Goal: Check status

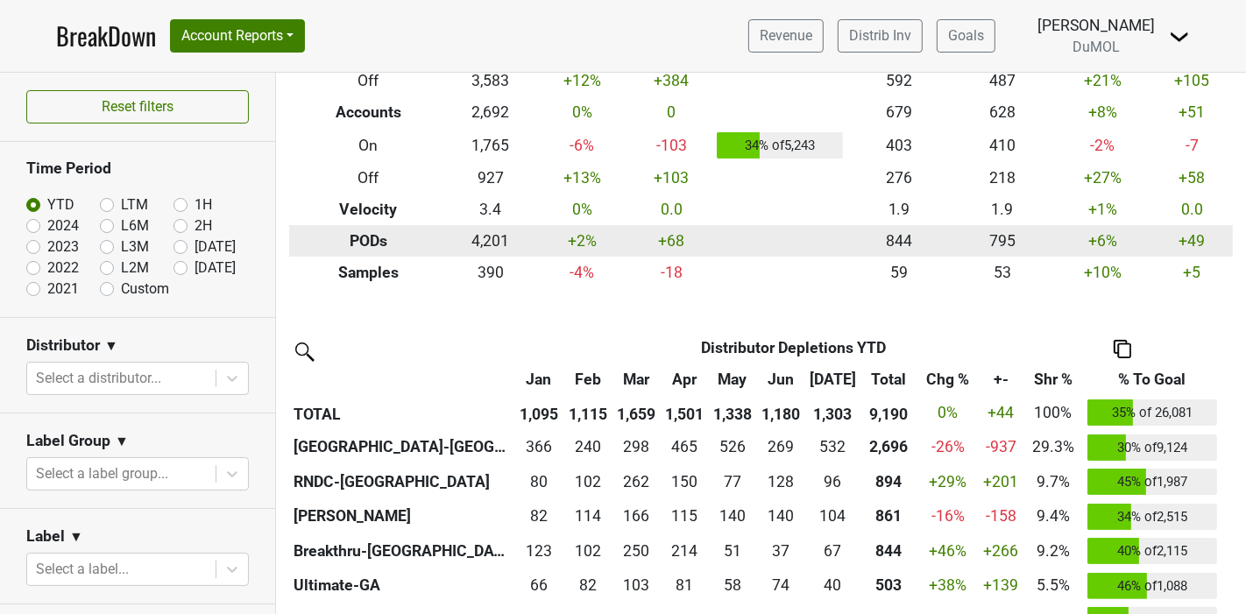
scroll to position [195, 0]
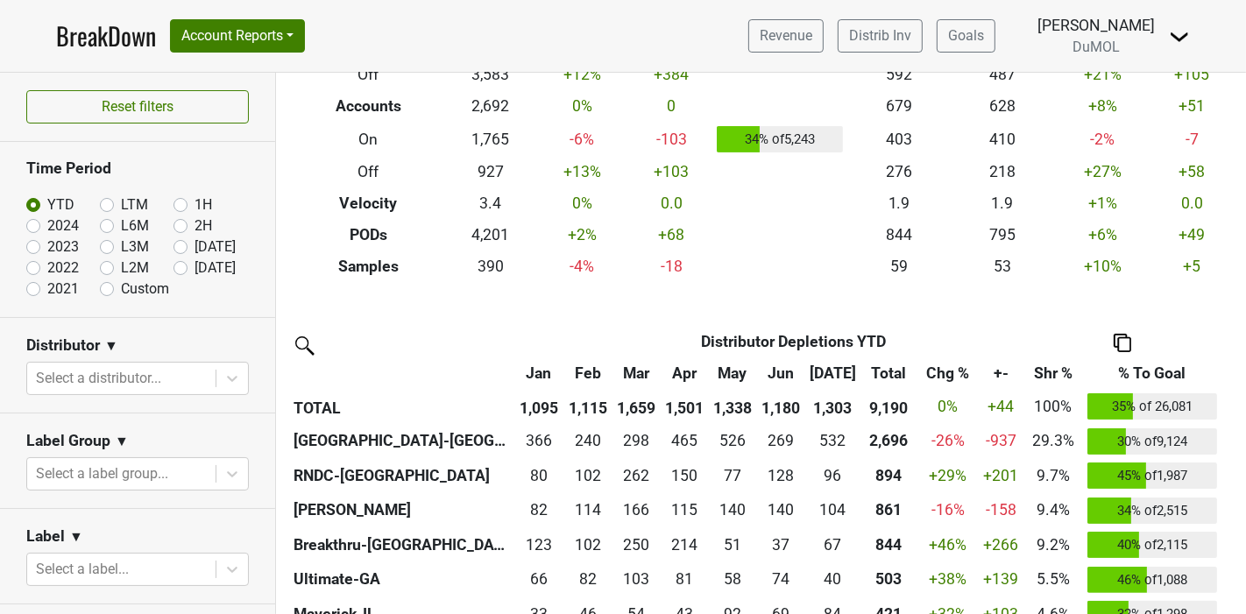
click at [195, 264] on label "[DATE]" at bounding box center [215, 268] width 41 height 21
click at [173, 264] on input "[DATE]" at bounding box center [208, 267] width 70 height 18
radio input "true"
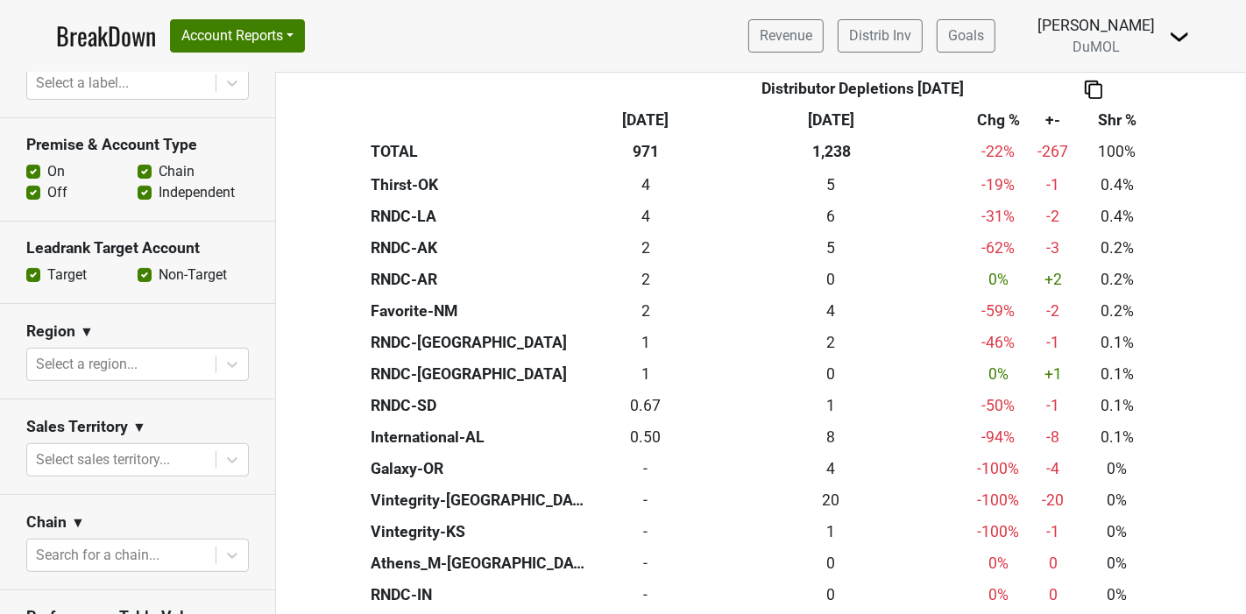
scroll to position [584, 0]
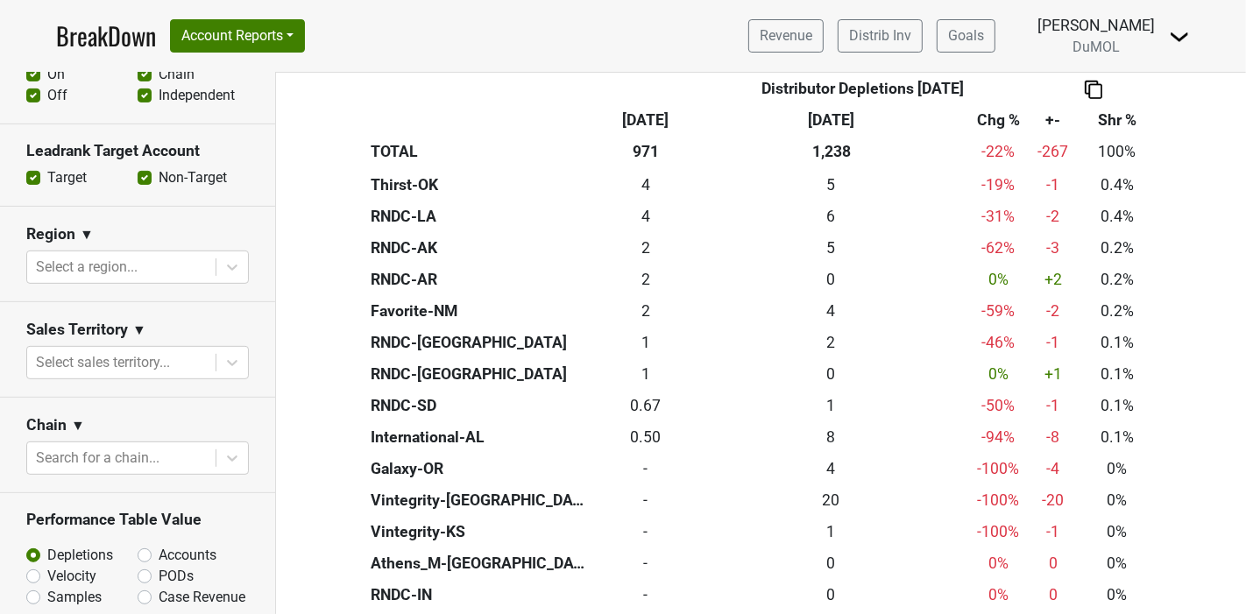
click at [159, 573] on label "PODs" at bounding box center [176, 576] width 35 height 21
click at [138, 573] on input "PODs" at bounding box center [191, 575] width 106 height 18
radio input "true"
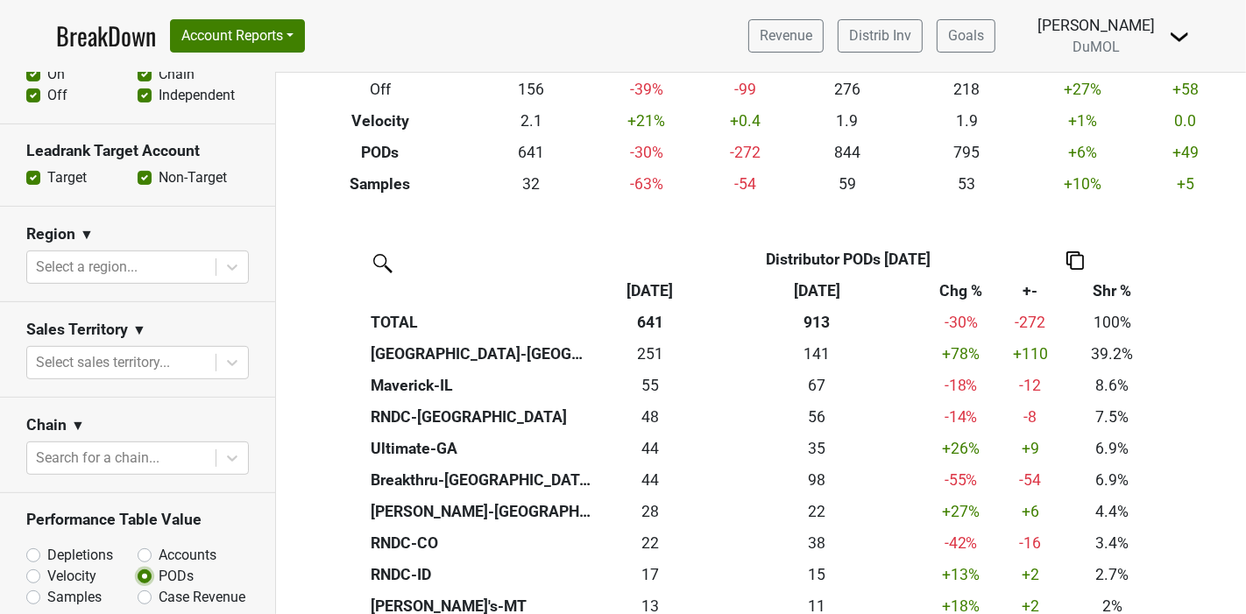
scroll to position [292, 0]
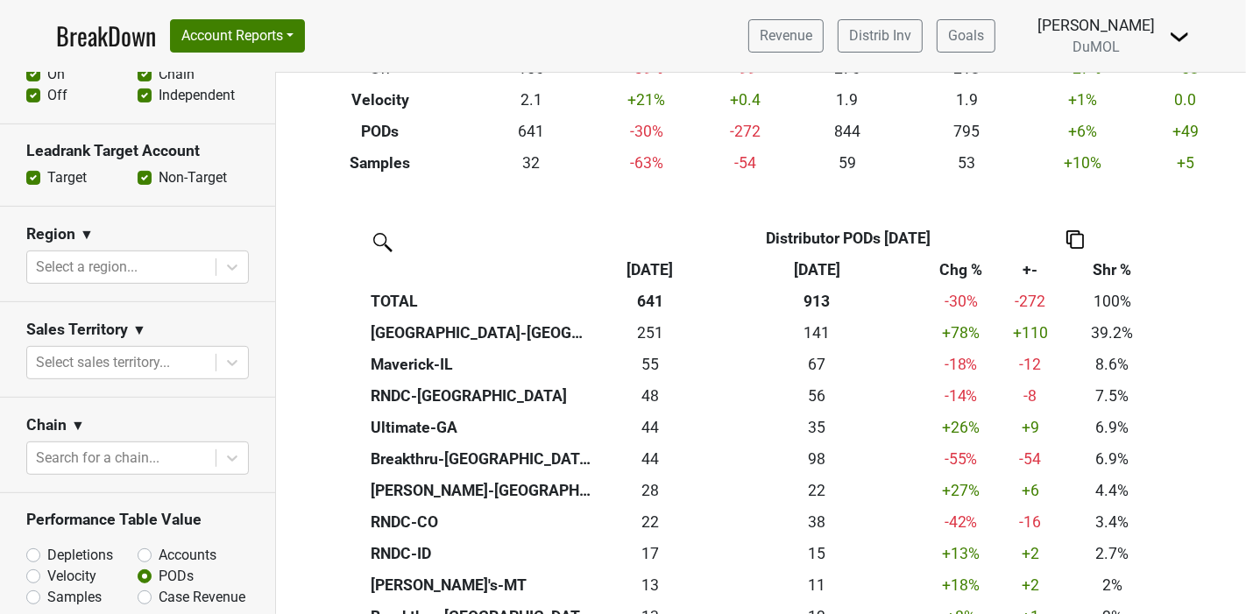
click at [159, 551] on label "Accounts" at bounding box center [188, 555] width 58 height 21
click at [138, 551] on input "Accounts" at bounding box center [191, 554] width 106 height 18
radio input "true"
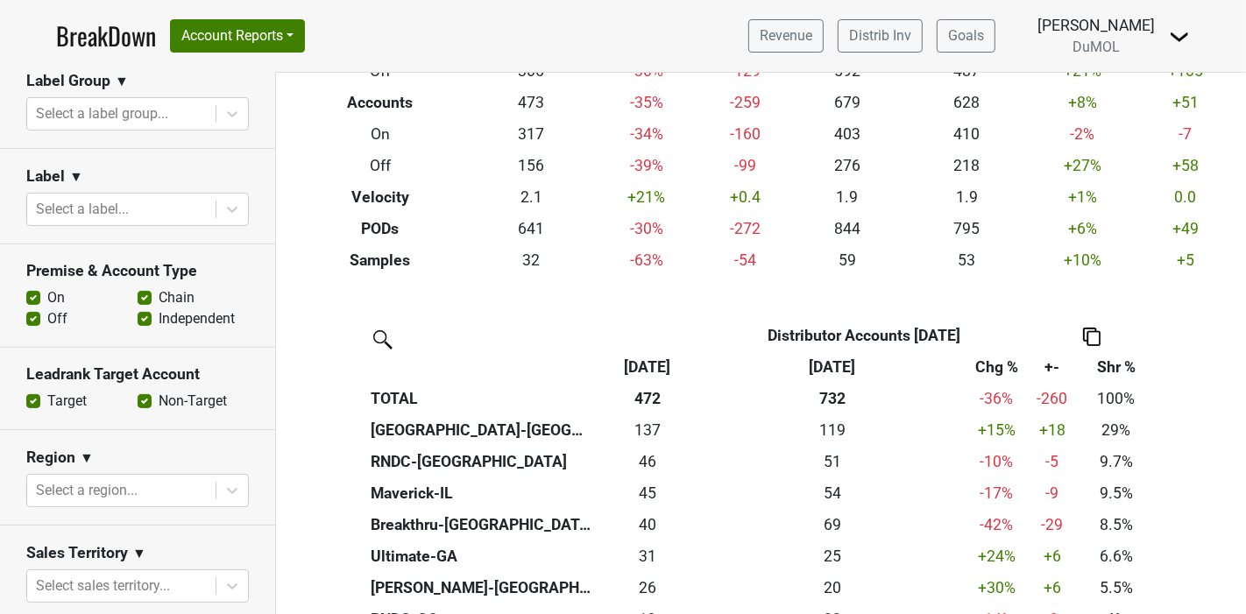
scroll to position [195, 0]
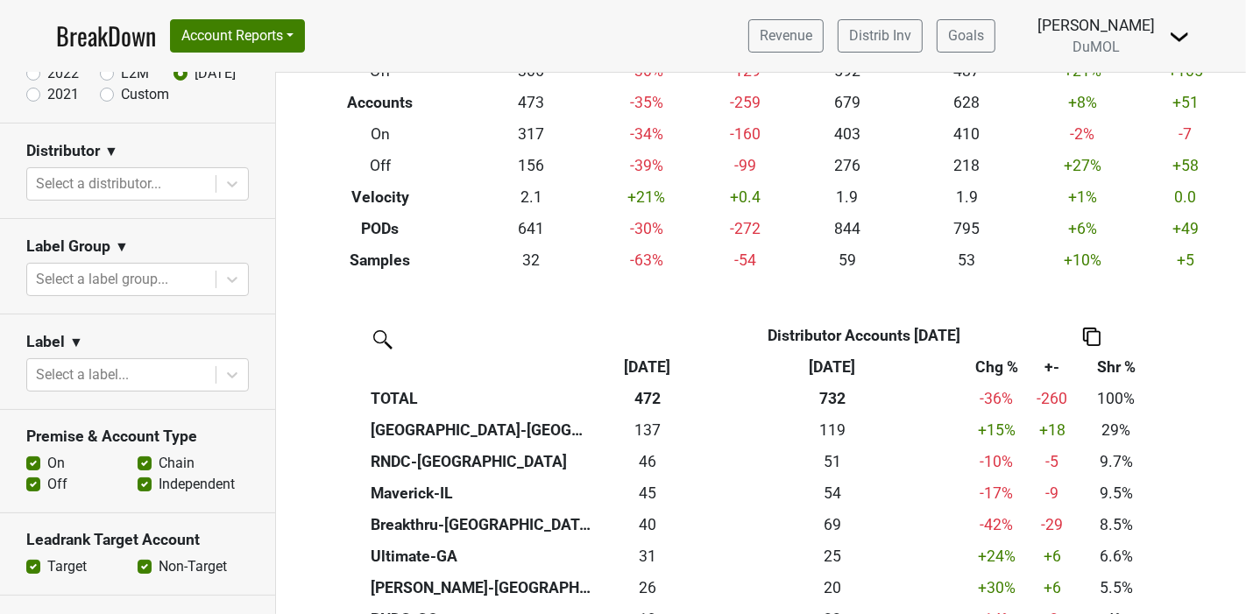
click at [47, 485] on label "Off" at bounding box center [57, 484] width 20 height 21
click at [26, 485] on input "Off" at bounding box center [33, 483] width 14 height 18
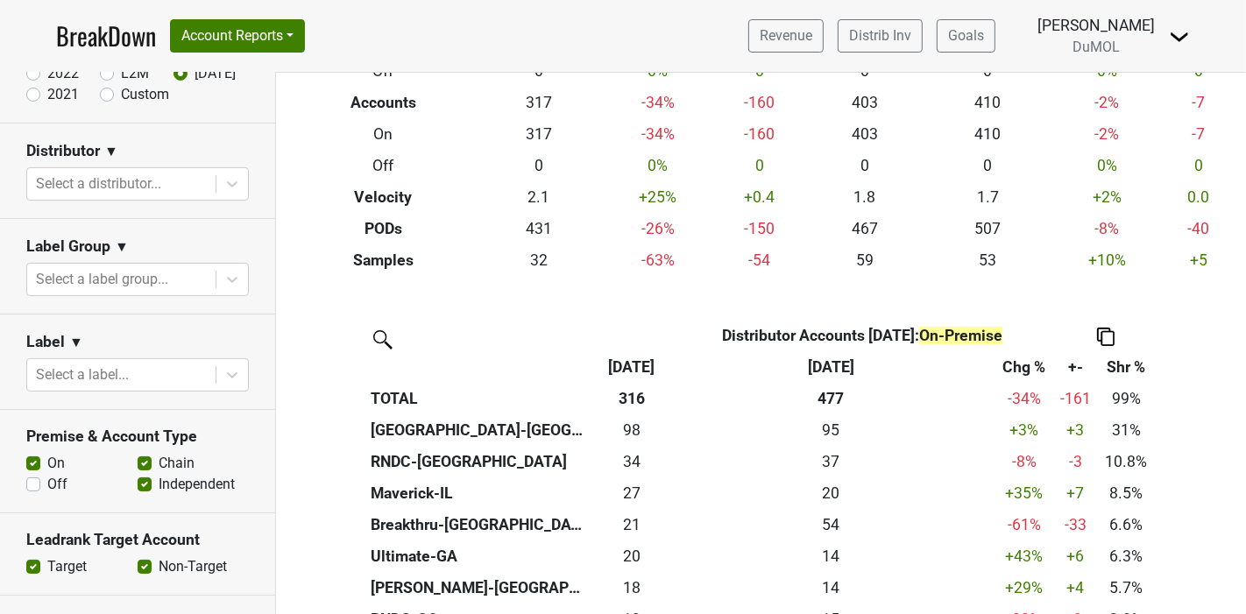
click at [47, 486] on label "Off" at bounding box center [57, 484] width 20 height 21
click at [28, 486] on input "Off" at bounding box center [33, 483] width 14 height 18
checkbox input "true"
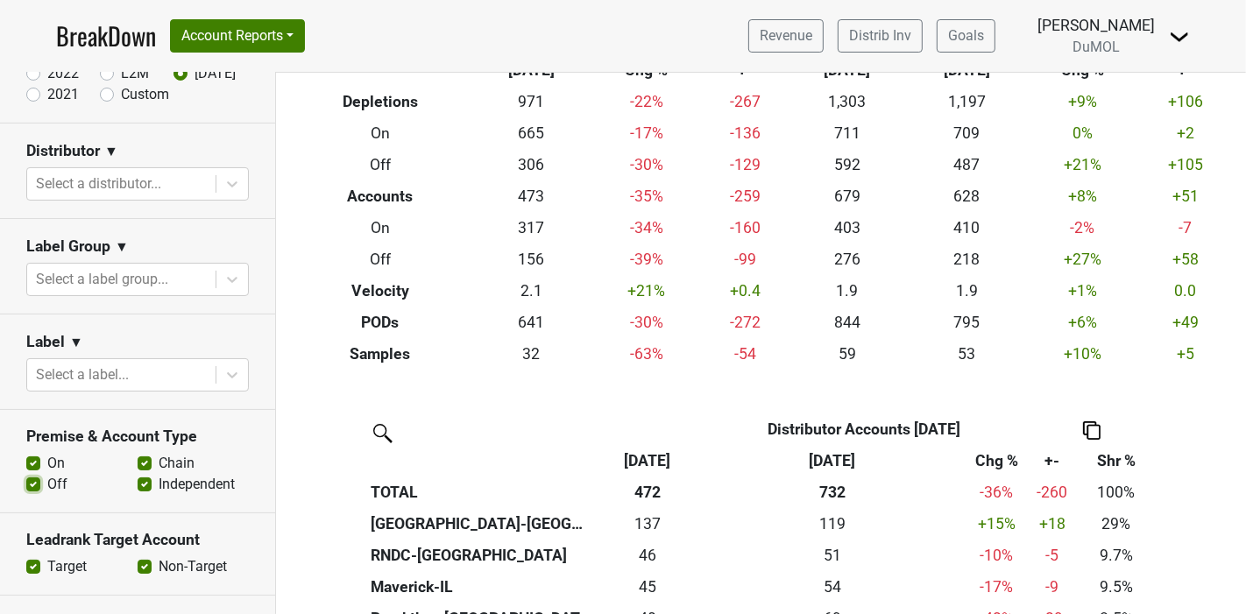
scroll to position [292, 0]
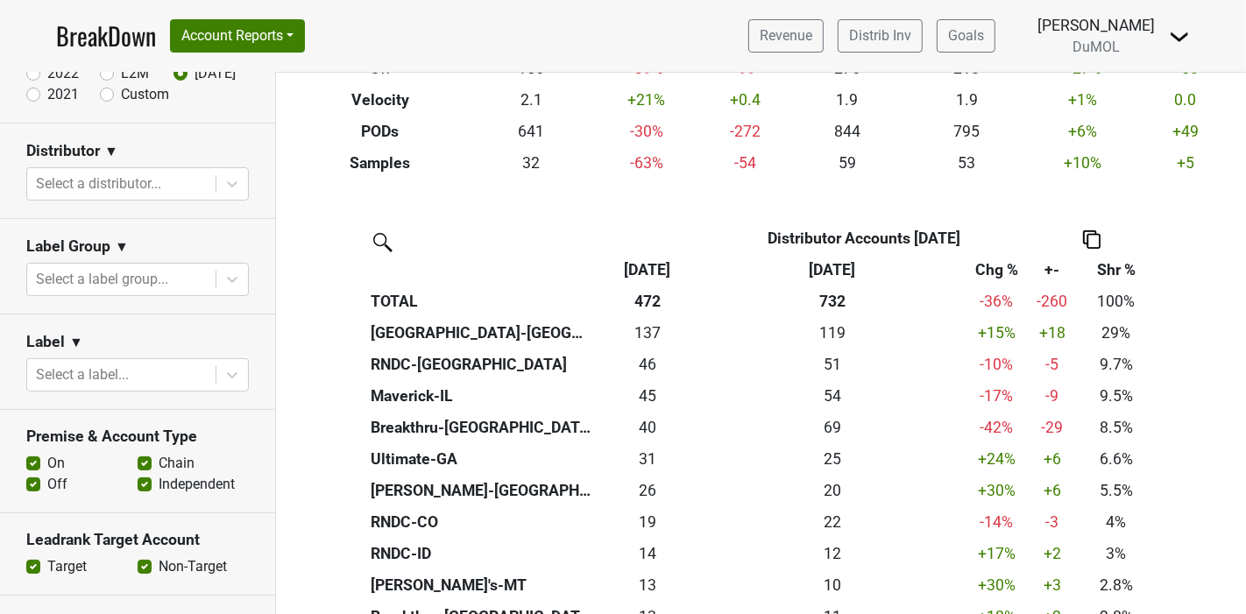
click at [104, 28] on link "BreakDown" at bounding box center [106, 36] width 100 height 37
